Goal: Transaction & Acquisition: Obtain resource

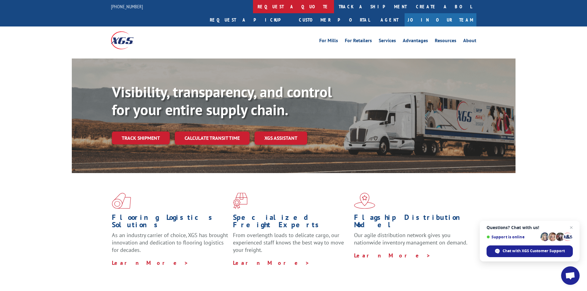
click at [253, 5] on link "request a quote" at bounding box center [293, 6] width 81 height 13
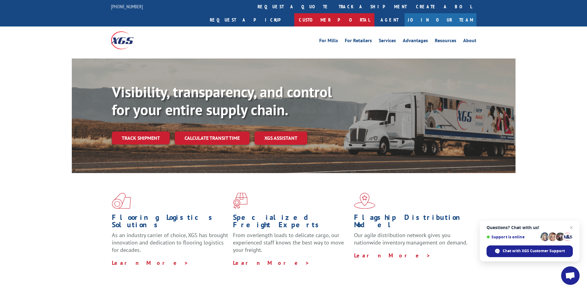
click at [374, 13] on link "Customer Portal" at bounding box center [334, 19] width 80 height 13
